Goal: Contribute content: Add original content to the website for others to see

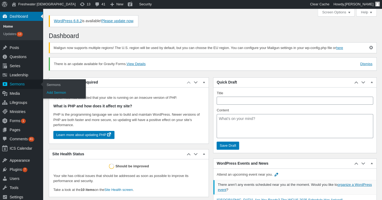
click at [58, 93] on link "Add Sermon" at bounding box center [64, 93] width 43 height 8
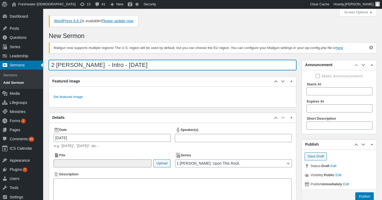
click at [72, 64] on input "2 [PERSON_NAME] - Intro - [DATE]" at bounding box center [173, 65] width 248 height 10
type input "2 [PERSON_NAME] - Intro - [DATE]"
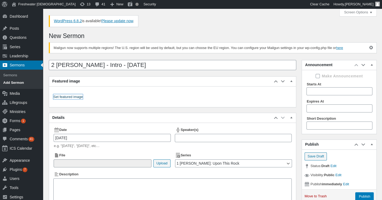
click at [76, 98] on link "Set featured image" at bounding box center [68, 96] width 30 height 5
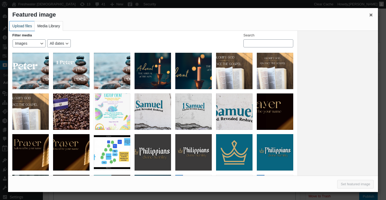
click at [24, 25] on button "Upload files" at bounding box center [22, 25] width 25 height 9
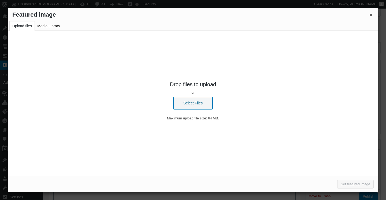
click at [194, 105] on button "Select Files" at bounding box center [193, 103] width 39 height 12
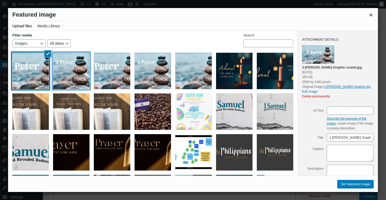
click at [69, 75] on div "2 Peter Graphic Social Media" at bounding box center [71, 71] width 36 height 36
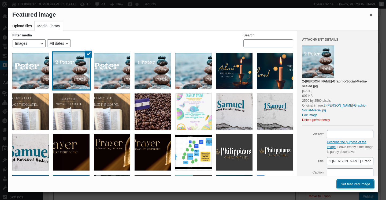
click at [350, 184] on button "Set featured image" at bounding box center [356, 184] width 36 height 9
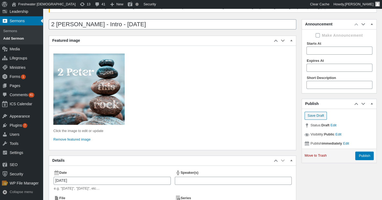
scroll to position [81, 0]
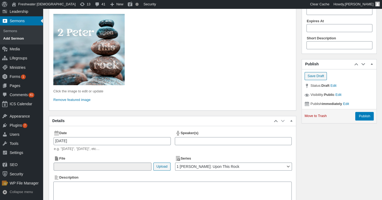
click at [181, 140] on div at bounding box center [233, 141] width 117 height 8
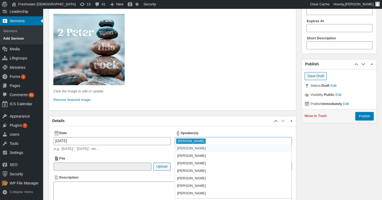
scroll to position [107, 0]
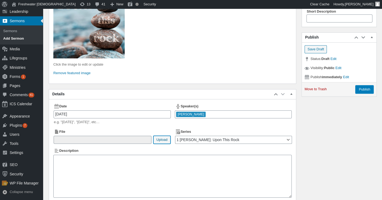
click at [163, 142] on button "Upload" at bounding box center [161, 140] width 17 height 8
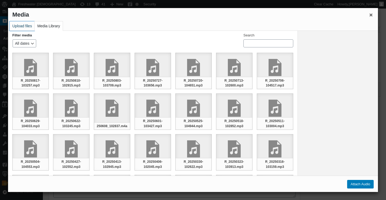
click at [27, 27] on button "Upload files" at bounding box center [22, 25] width 25 height 9
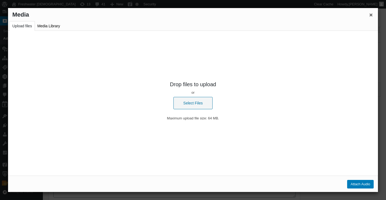
click at [197, 110] on div "Drop files to upload or Select Files Uploading Dismiss Errors / – Maximum uploa…" at bounding box center [193, 100] width 370 height 53
click at [196, 105] on button "Select Files" at bounding box center [193, 103] width 39 height 12
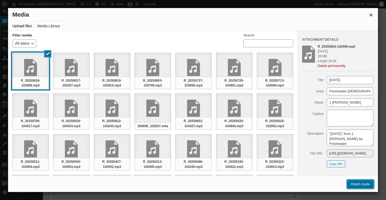
click at [359, 181] on button "Attach Audio" at bounding box center [360, 184] width 27 height 9
type input"] "/[DEMOGRAPHIC_DATA]/2025/08/R_20250824-102906.mp3"
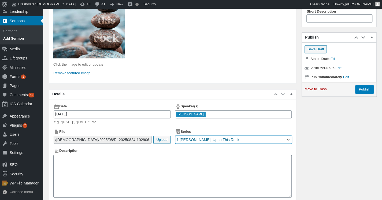
click at [272, 139] on select "1 [PERSON_NAME]: Upon This Rock 2024 Advent Glorify [DEMOGRAPHIC_DATA] and Adva…" at bounding box center [233, 140] width 117 height 8
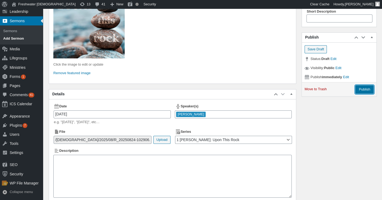
click at [367, 89] on input "Publish" at bounding box center [365, 89] width 19 height 9
